Goal: Task Accomplishment & Management: Manage account settings

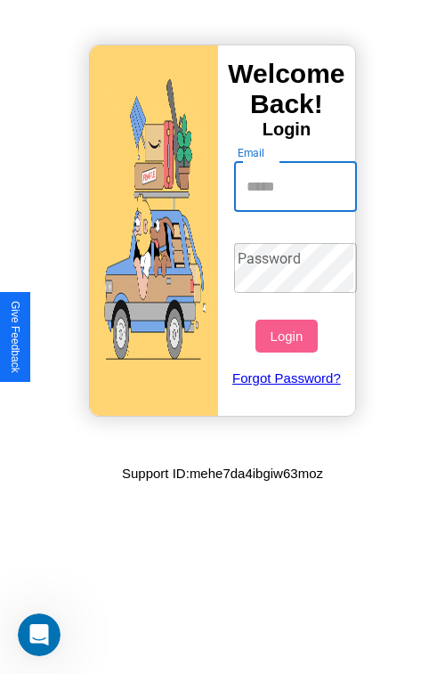
click at [298, 186] on input "Email" at bounding box center [296, 187] width 124 height 50
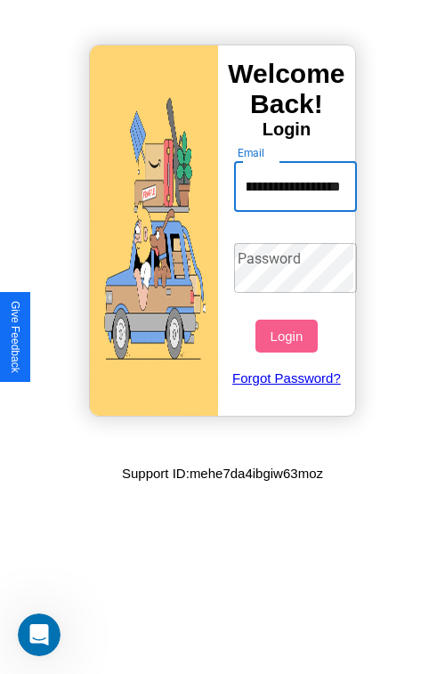
scroll to position [0, 68]
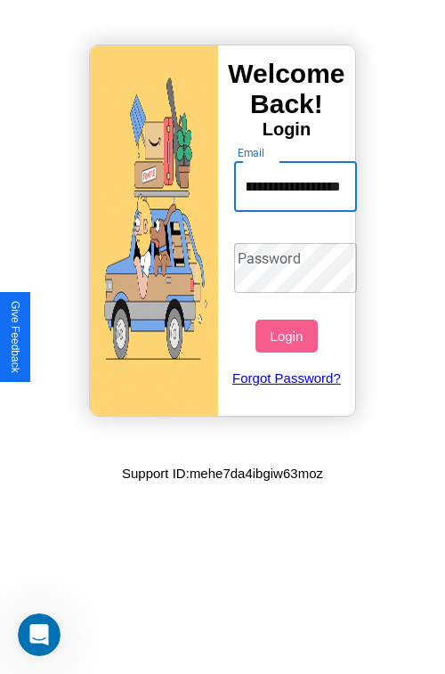
type input "**********"
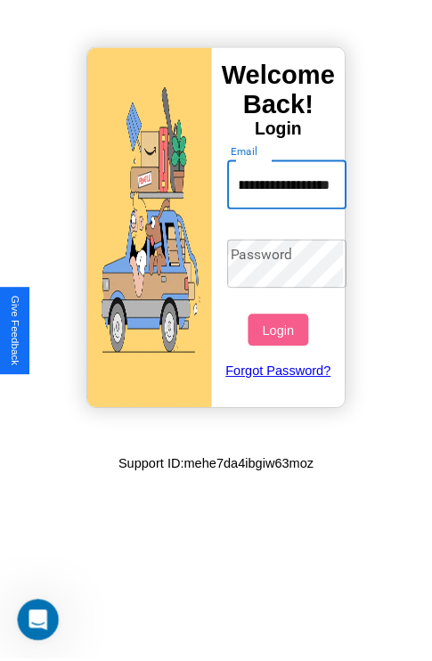
scroll to position [0, 0]
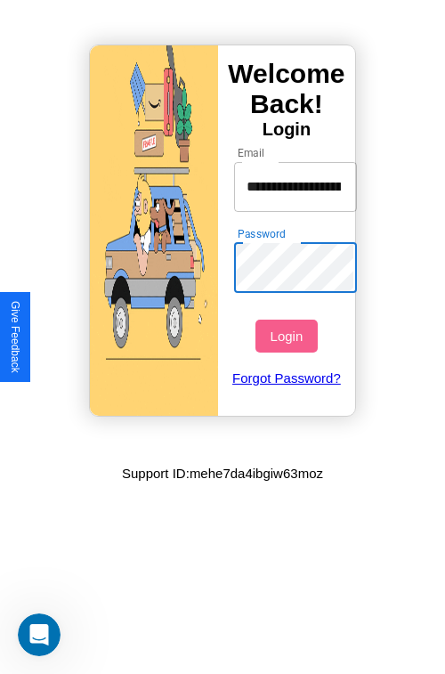
click at [289, 336] on button "Login" at bounding box center [286, 336] width 61 height 33
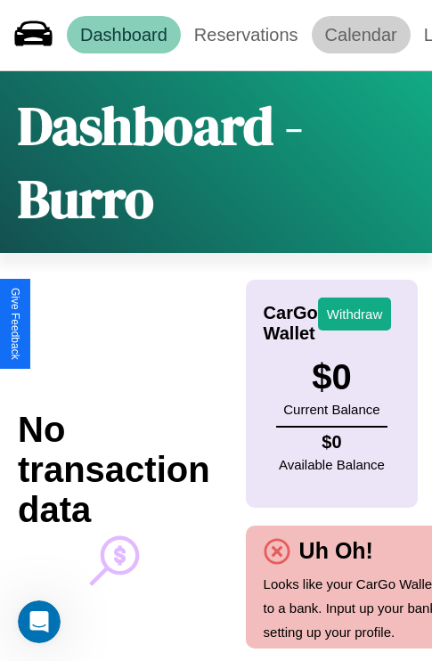
click at [361, 35] on link "Calendar" at bounding box center [361, 34] width 99 height 37
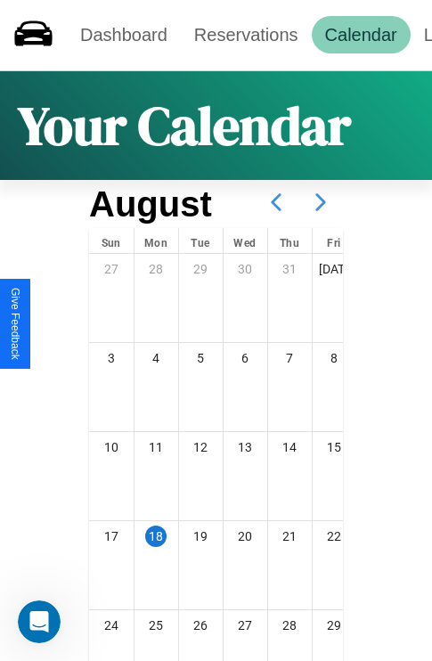
click at [321, 202] on icon at bounding box center [320, 202] width 45 height 45
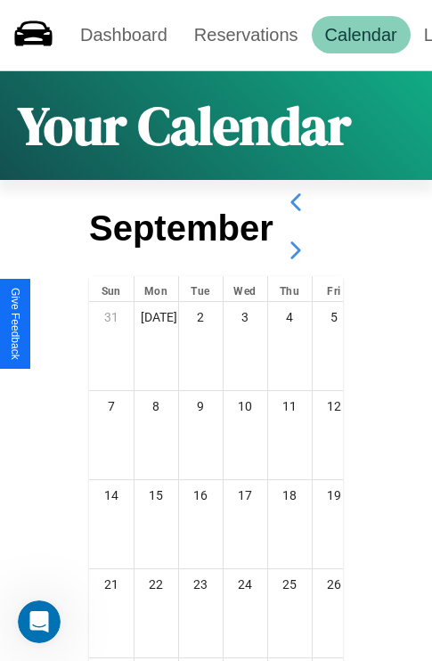
click at [295, 250] on icon at bounding box center [296, 250] width 45 height 45
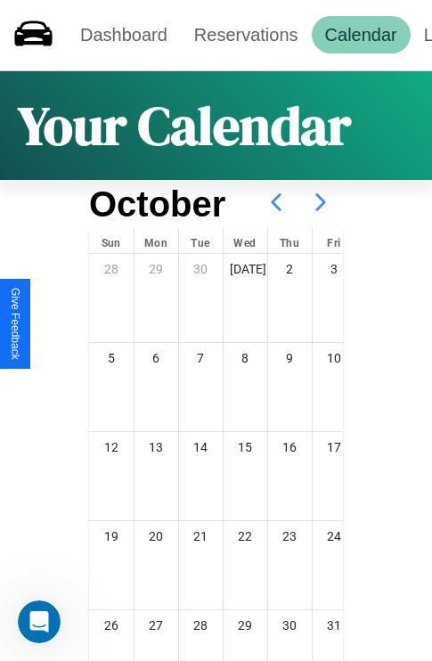
click at [321, 202] on icon at bounding box center [320, 202] width 45 height 45
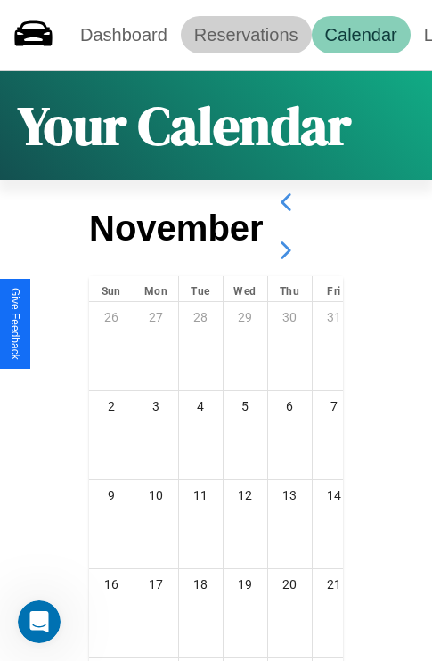
click at [246, 35] on link "Reservations" at bounding box center [246, 34] width 131 height 37
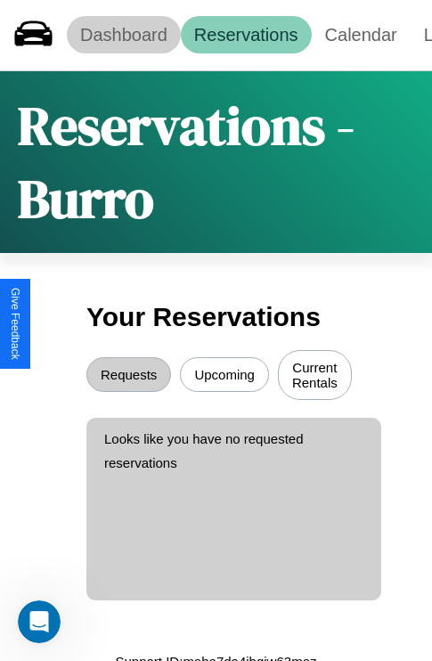
click at [123, 35] on link "Dashboard" at bounding box center [124, 34] width 114 height 37
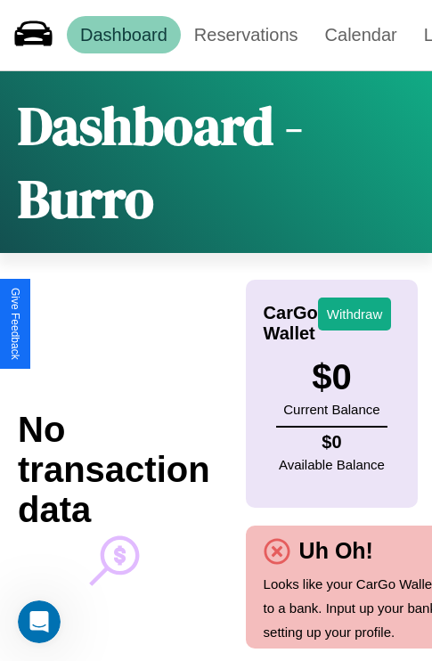
scroll to position [56, 46]
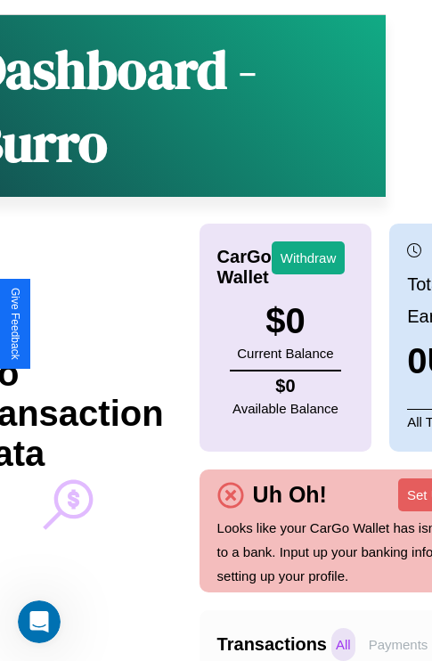
click at [398, 644] on p "Payments" at bounding box center [398, 644] width 69 height 33
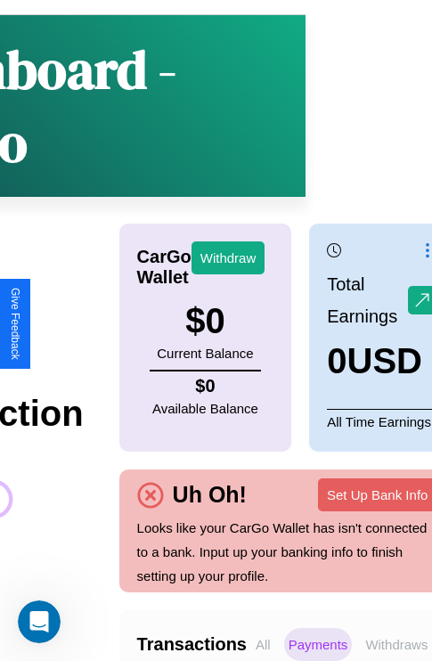
click at [396, 644] on p "Withdraws" at bounding box center [396, 644] width 71 height 33
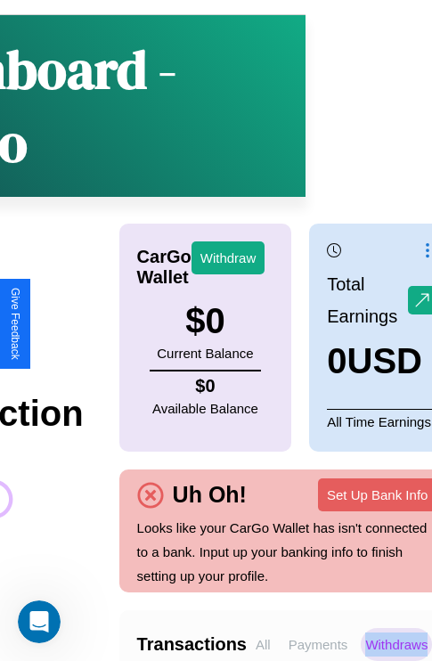
click at [396, 644] on p "Withdraws" at bounding box center [396, 644] width 71 height 33
click at [318, 644] on p "Payments" at bounding box center [318, 644] width 69 height 33
